Goal: Task Accomplishment & Management: Manage account settings

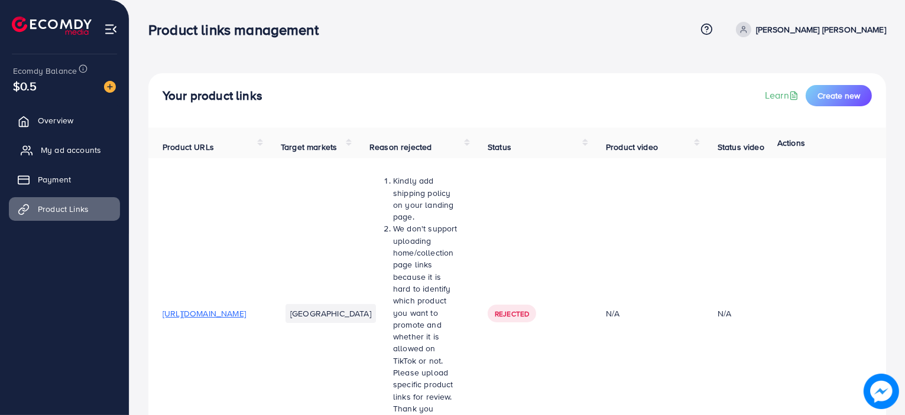
click at [95, 147] on span "My ad accounts" at bounding box center [71, 150] width 60 height 12
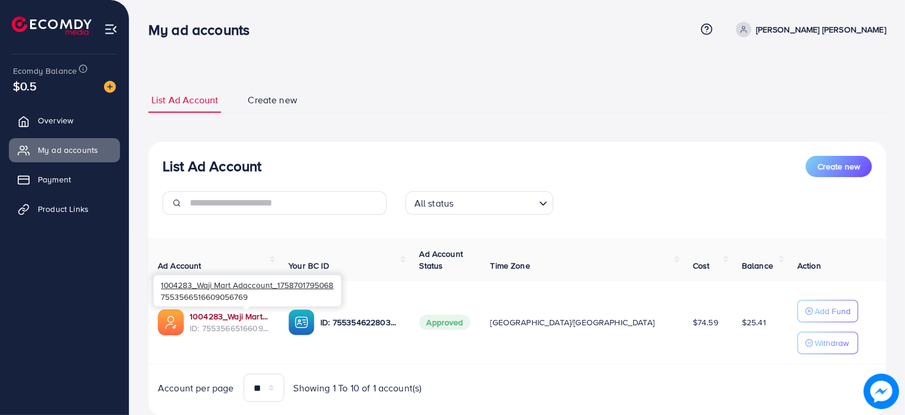
click at [250, 311] on link "1004283_Waji Mart Adaccount_1758701795068" at bounding box center [230, 317] width 80 height 12
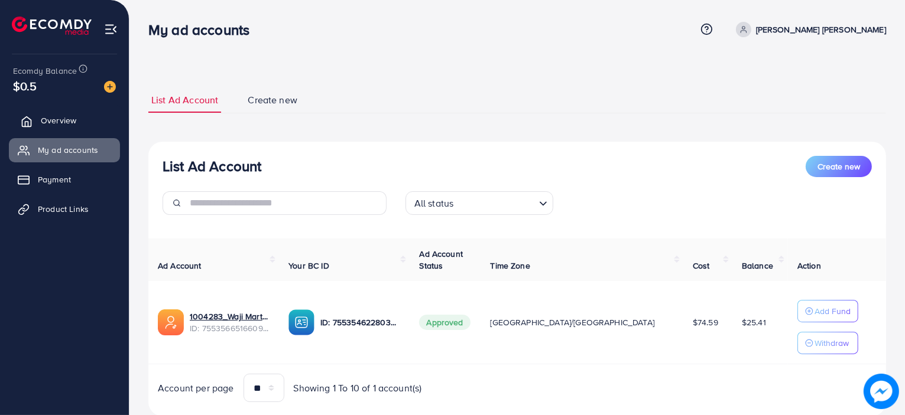
click at [87, 120] on link "Overview" at bounding box center [64, 121] width 111 height 24
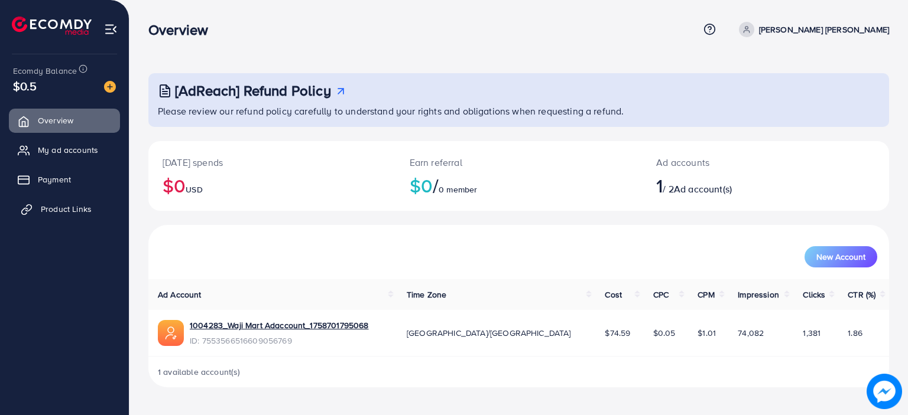
click at [85, 215] on link "Product Links" at bounding box center [64, 209] width 111 height 24
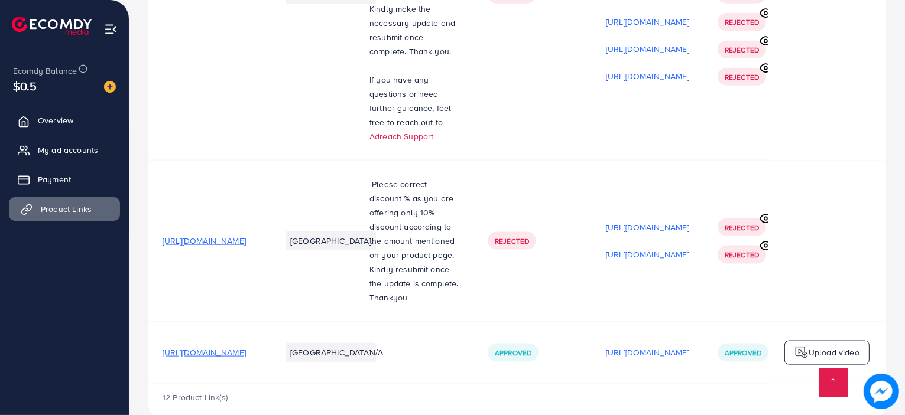
scroll to position [1737, 0]
